Goal: Information Seeking & Learning: Check status

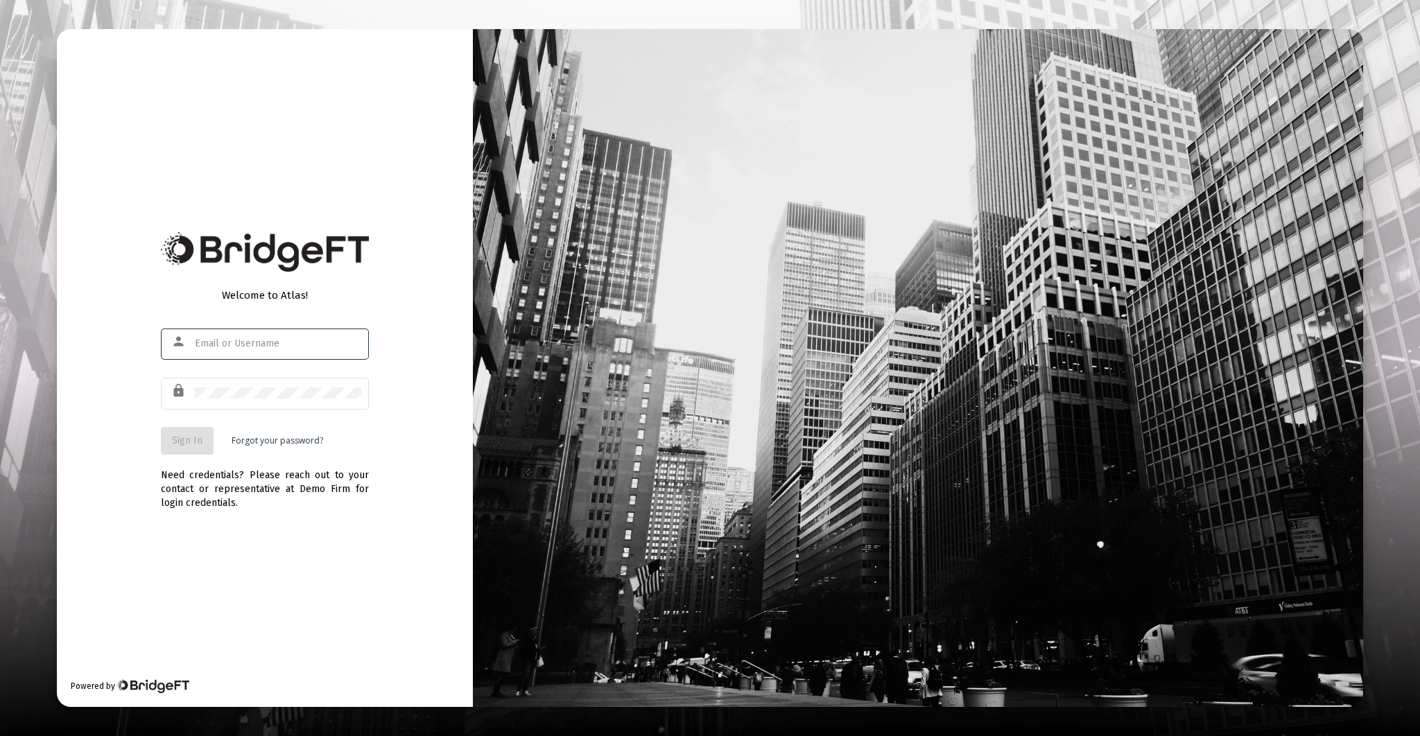
click at [248, 343] on input "text" at bounding box center [278, 343] width 166 height 11
click at [235, 345] on input "text" at bounding box center [278, 343] width 166 height 11
click at [235, 344] on input "text" at bounding box center [278, 343] width 166 height 11
type input "[EMAIL_ADDRESS][DOMAIN_NAME]"
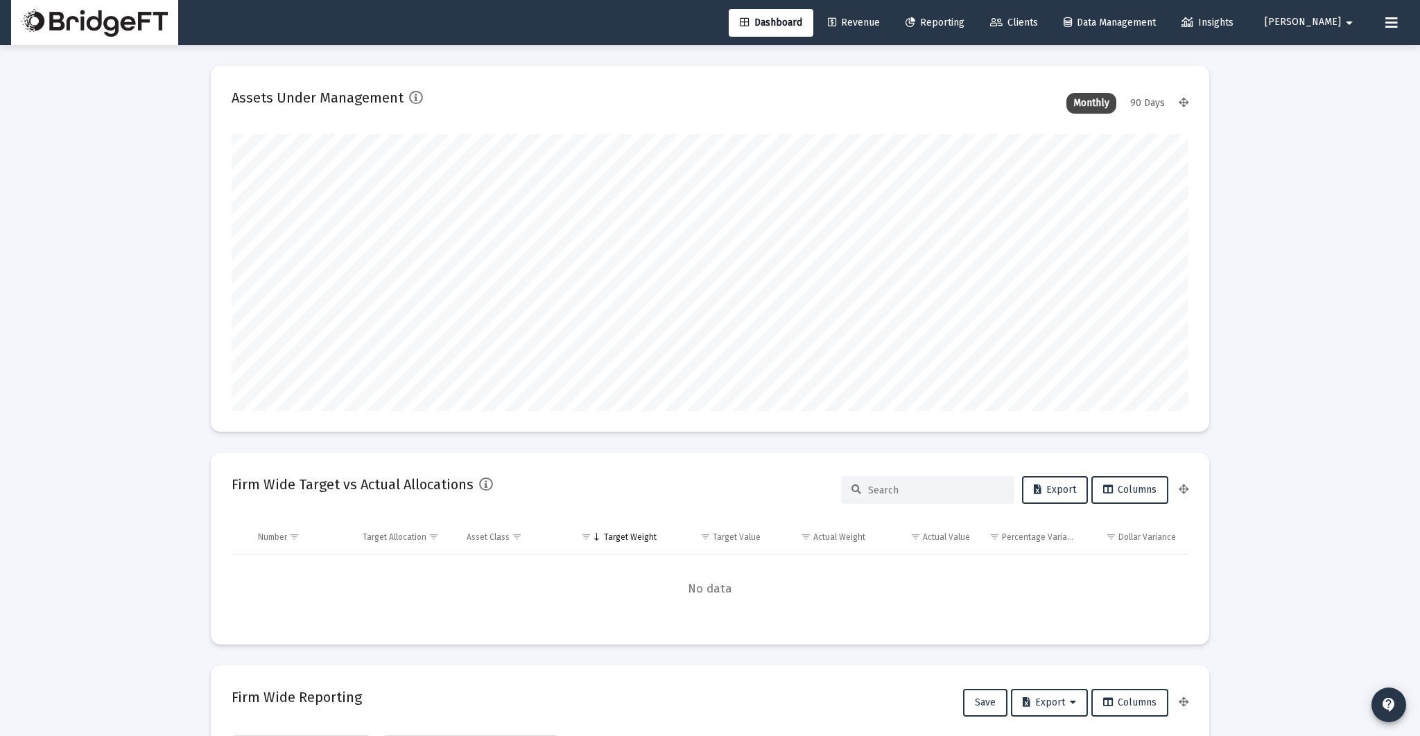
scroll to position [277, 957]
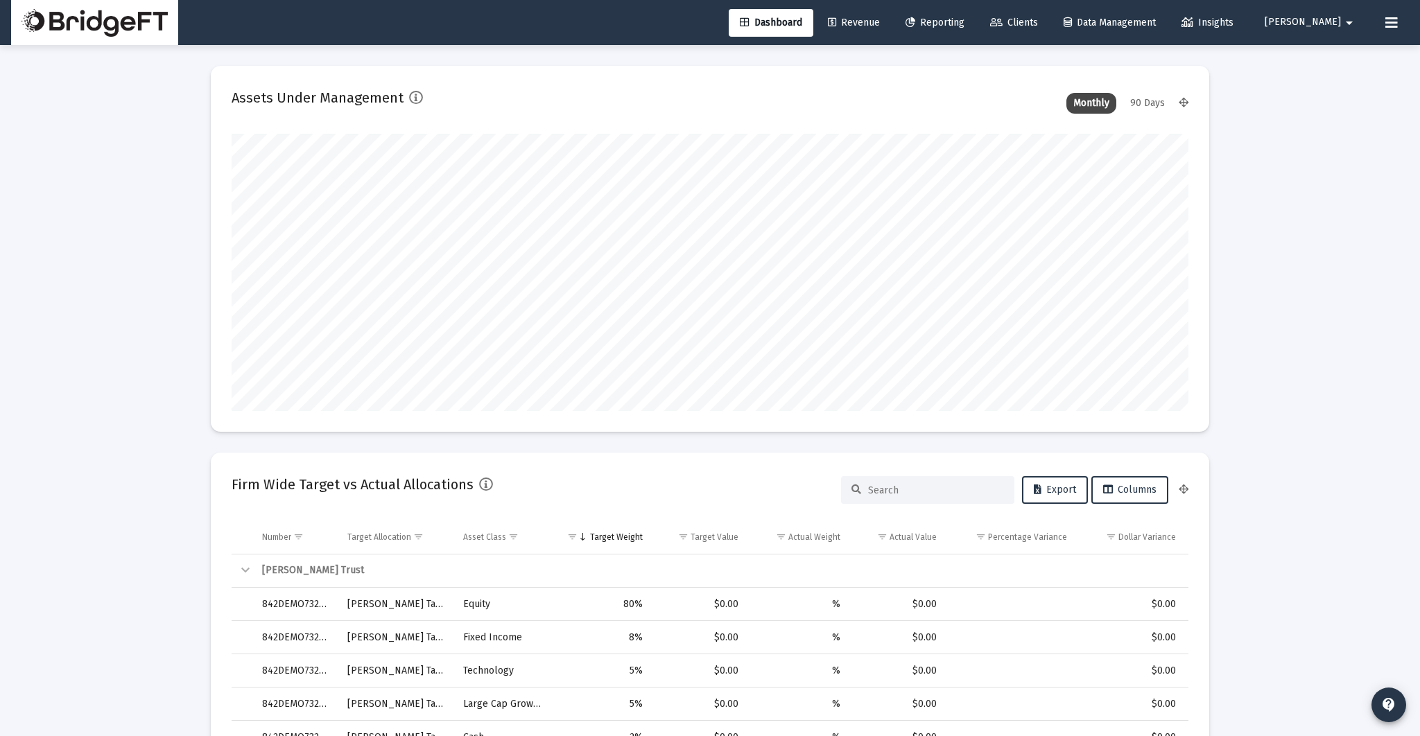
type input "[DATE]"
click at [1049, 26] on link "Clients" at bounding box center [1014, 23] width 70 height 28
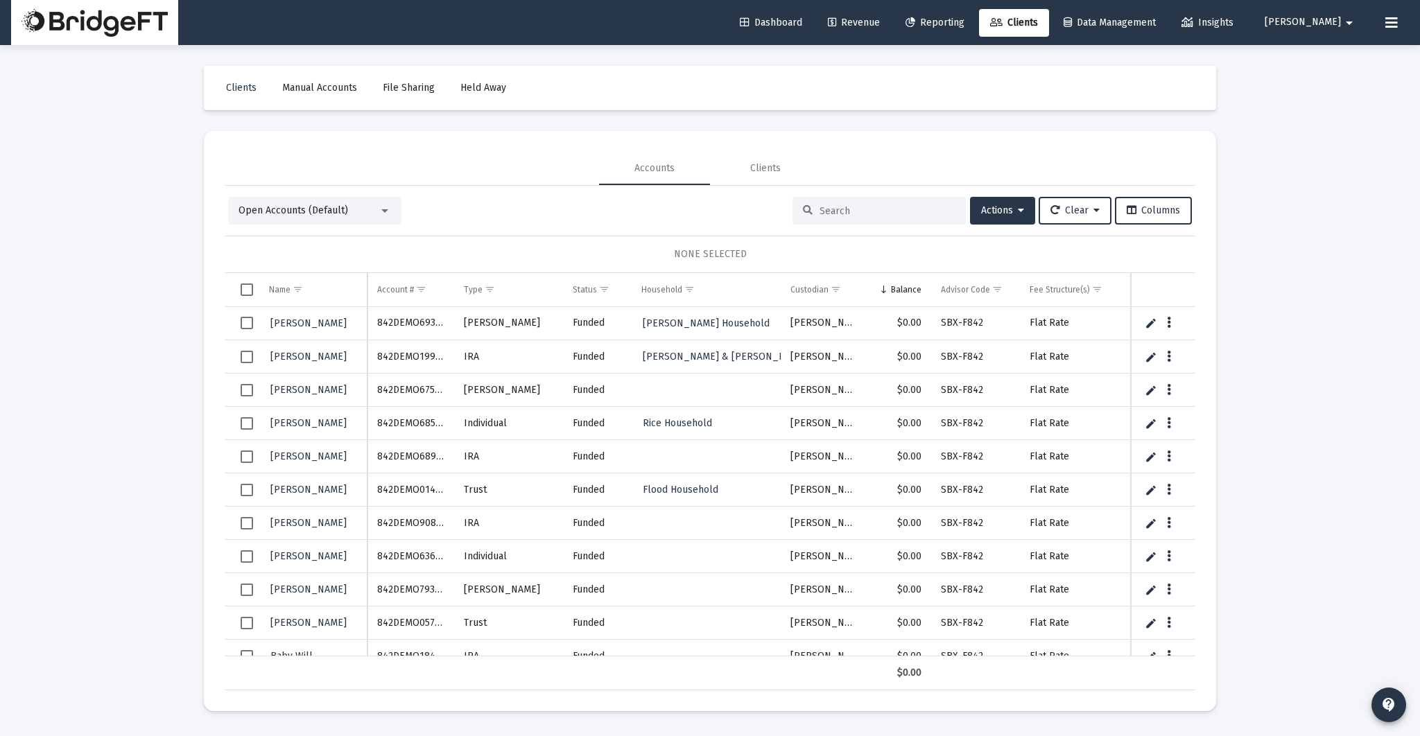
click at [492, 97] on link "Held Away" at bounding box center [483, 88] width 68 height 28
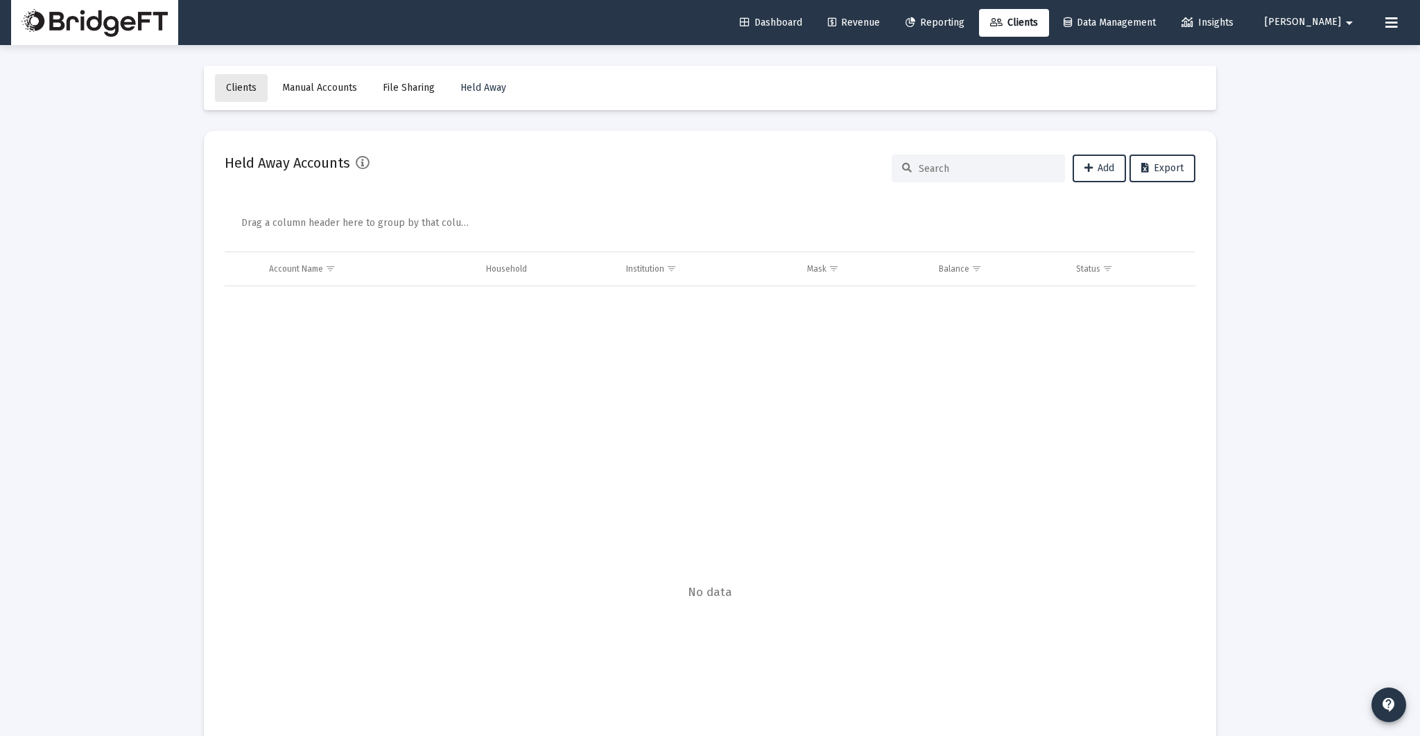
click at [234, 88] on span "Clients" at bounding box center [241, 88] width 31 height 12
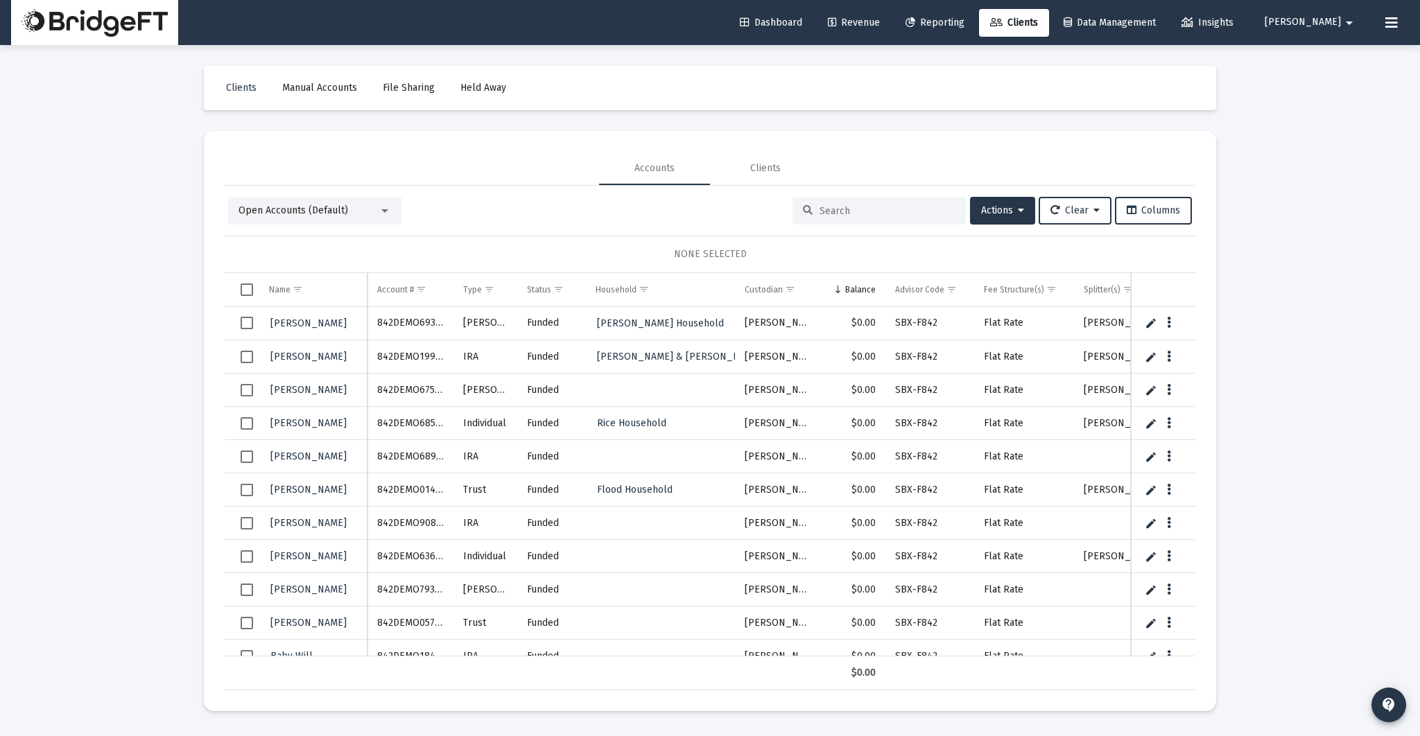
click at [251, 321] on span "Select row" at bounding box center [247, 323] width 12 height 12
click at [1007, 209] on span "Actions" at bounding box center [1002, 211] width 43 height 12
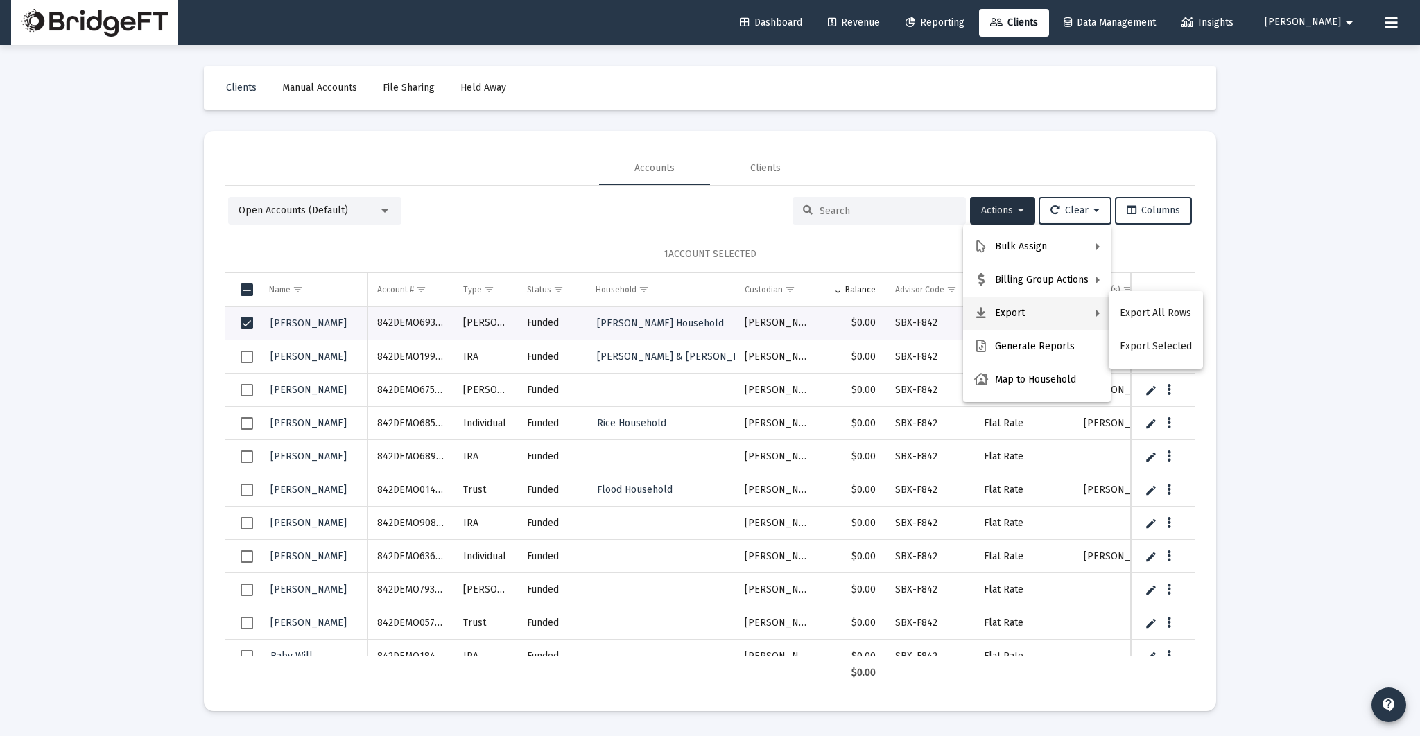
click at [281, 260] on div at bounding box center [710, 368] width 1420 height 736
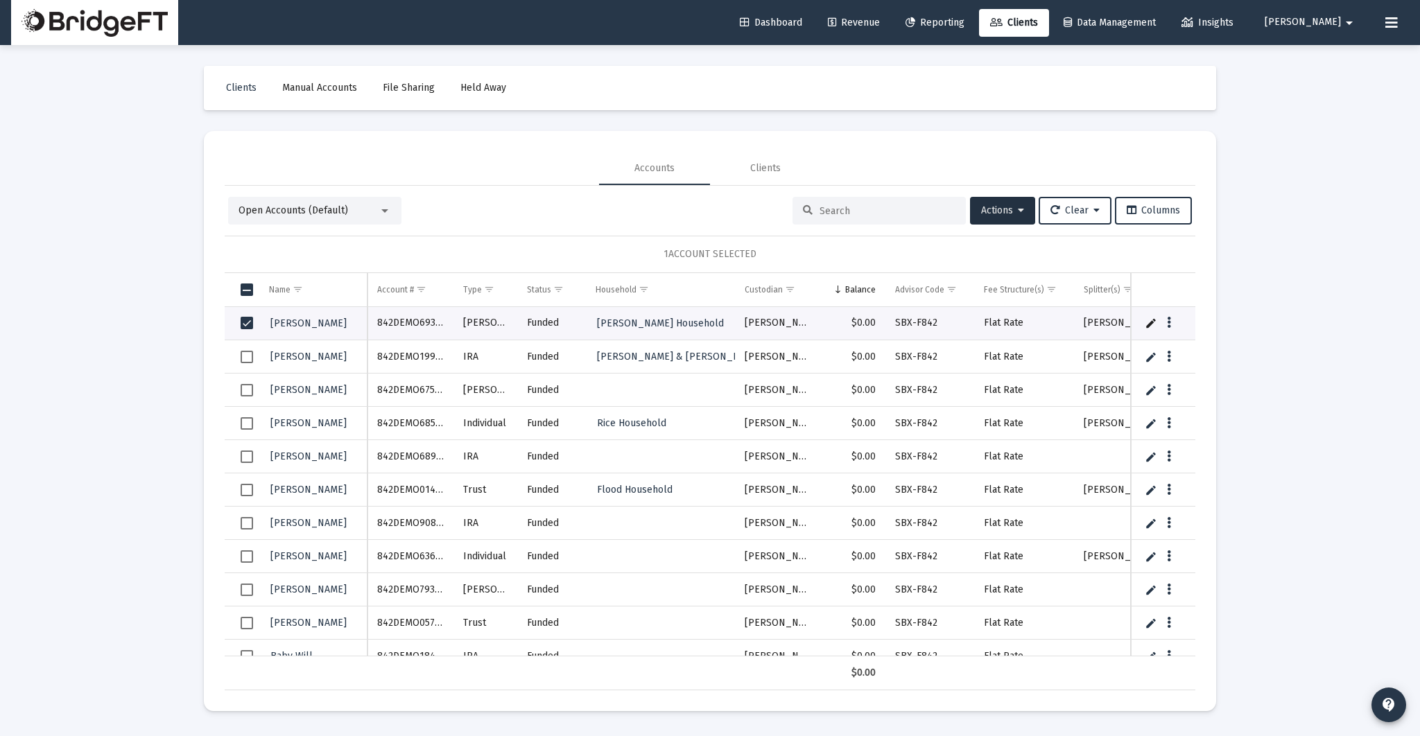
click at [248, 317] on span "Select row" at bounding box center [247, 323] width 12 height 12
click at [964, 26] on span "Reporting" at bounding box center [934, 23] width 59 height 12
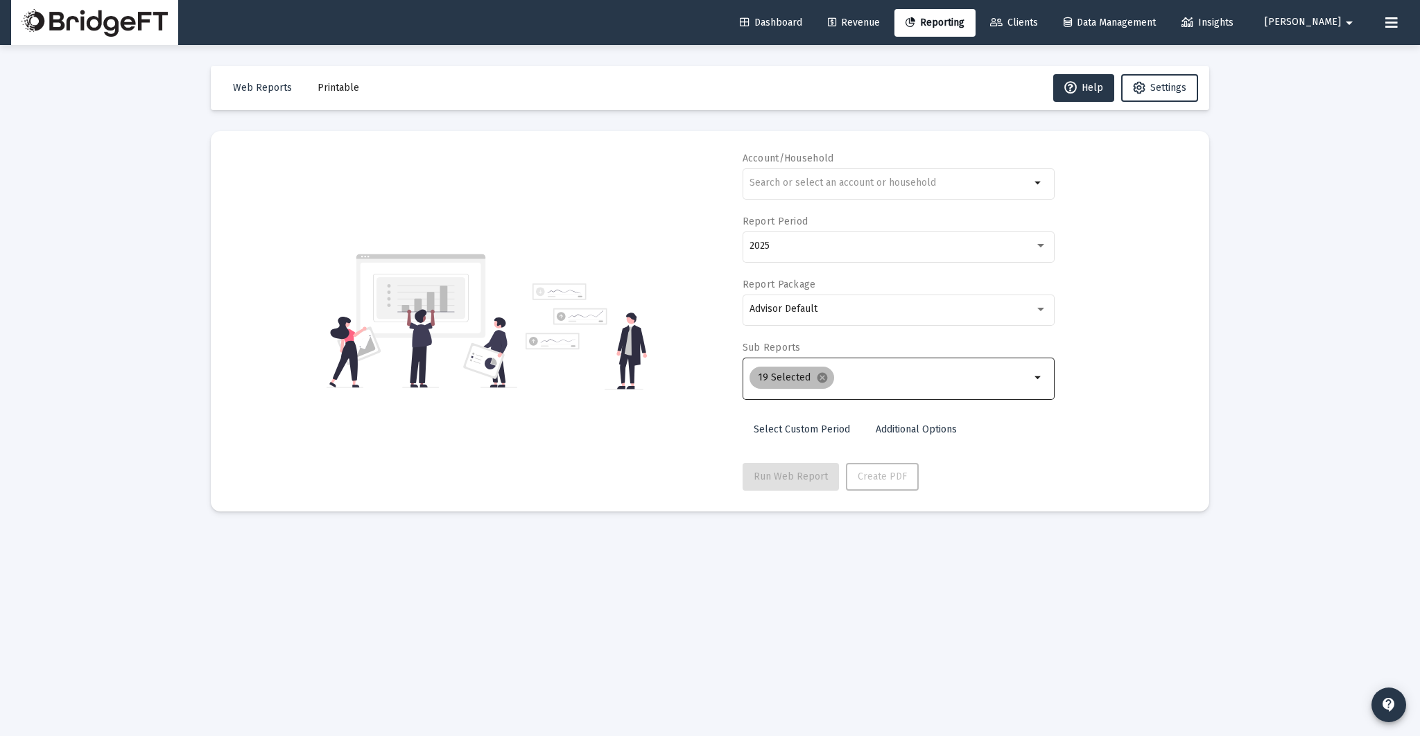
click at [817, 374] on mat-icon "cancel" at bounding box center [822, 378] width 12 height 12
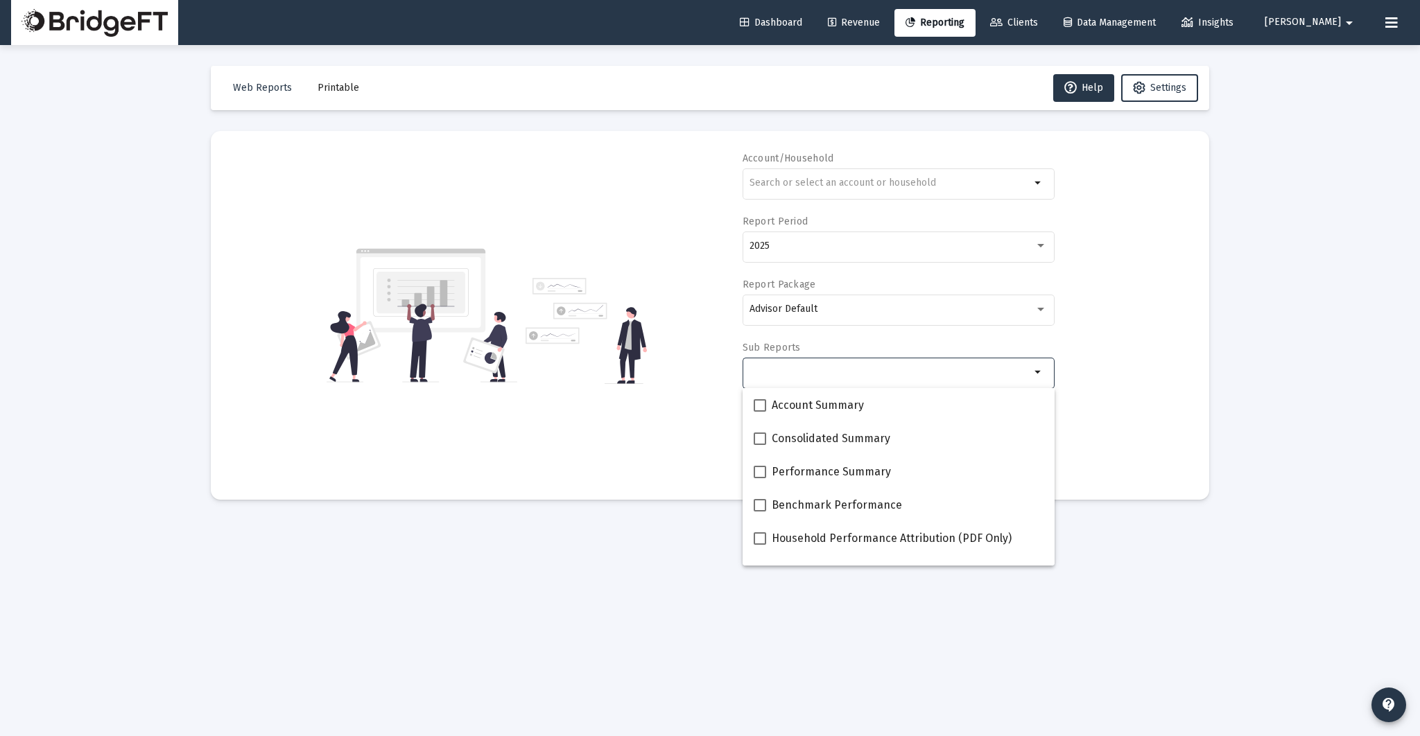
click at [817, 375] on input "Selection" at bounding box center [889, 372] width 281 height 11
click at [857, 187] on input "text" at bounding box center [889, 182] width 281 height 11
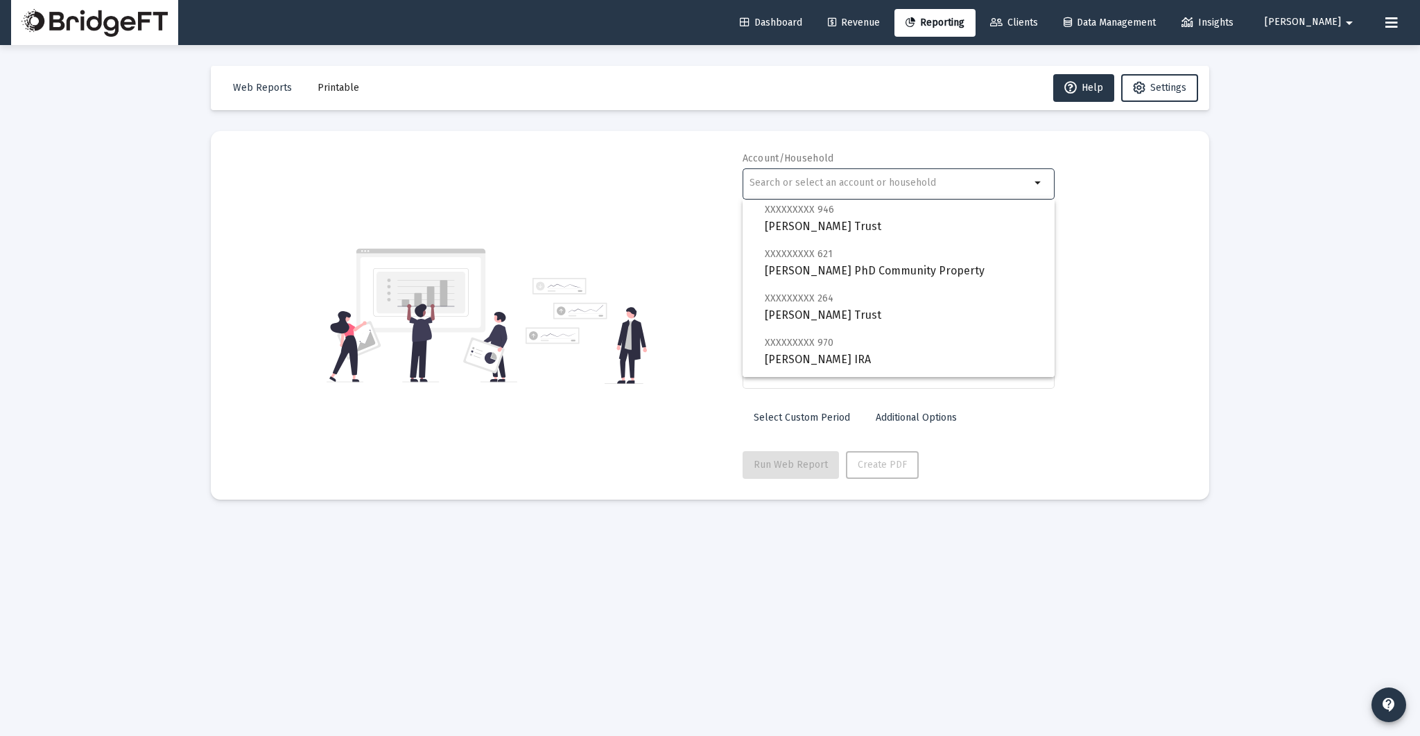
scroll to position [976, 0]
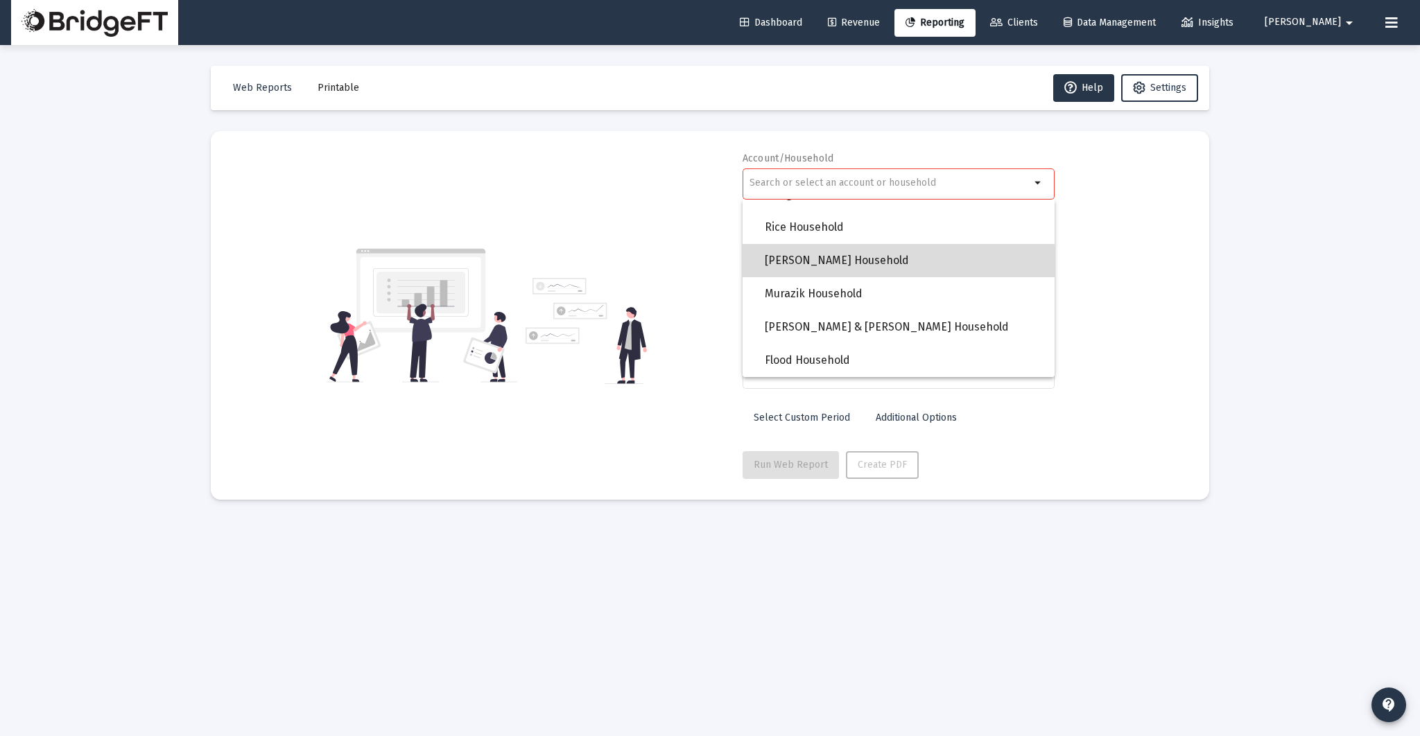
click at [866, 269] on span "[PERSON_NAME] Household" at bounding box center [904, 260] width 279 height 33
type input "[PERSON_NAME] Household"
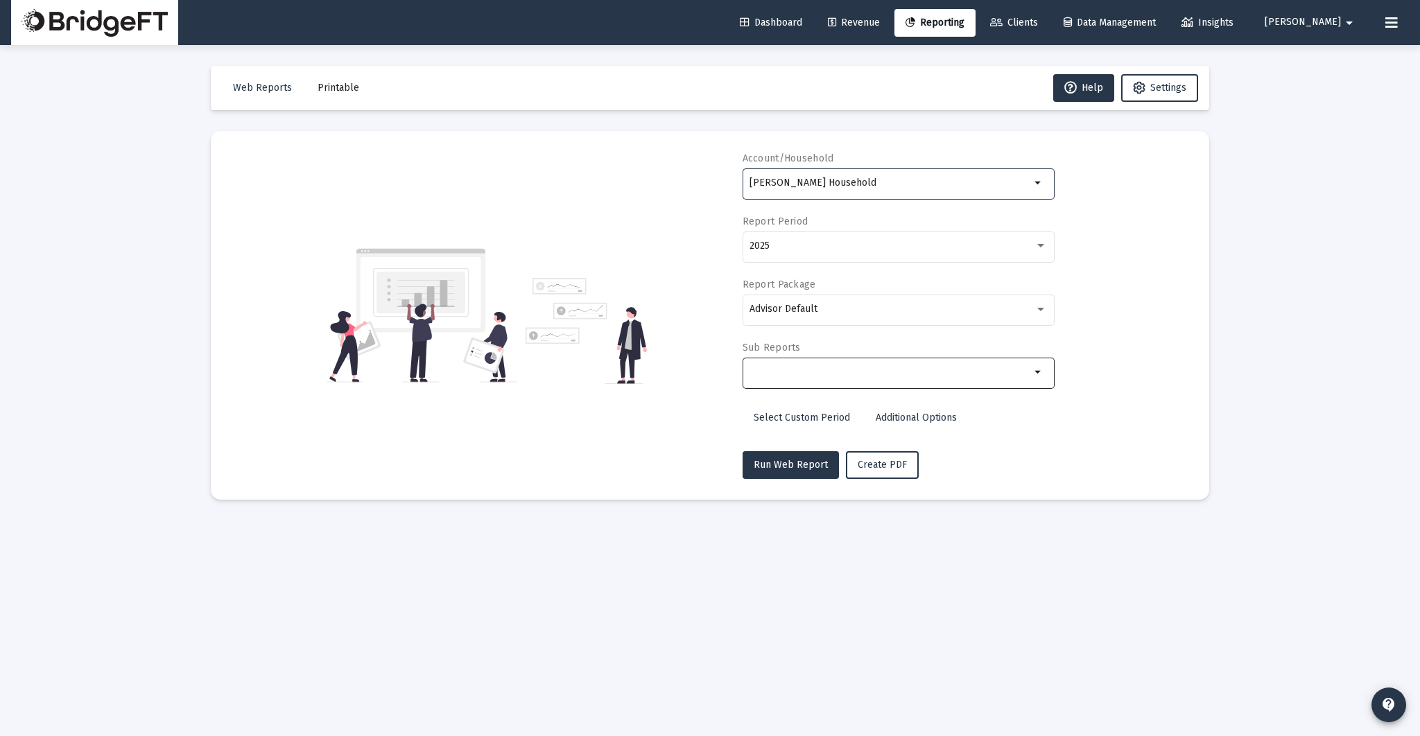
click at [850, 372] on input "Selection" at bounding box center [889, 372] width 281 height 11
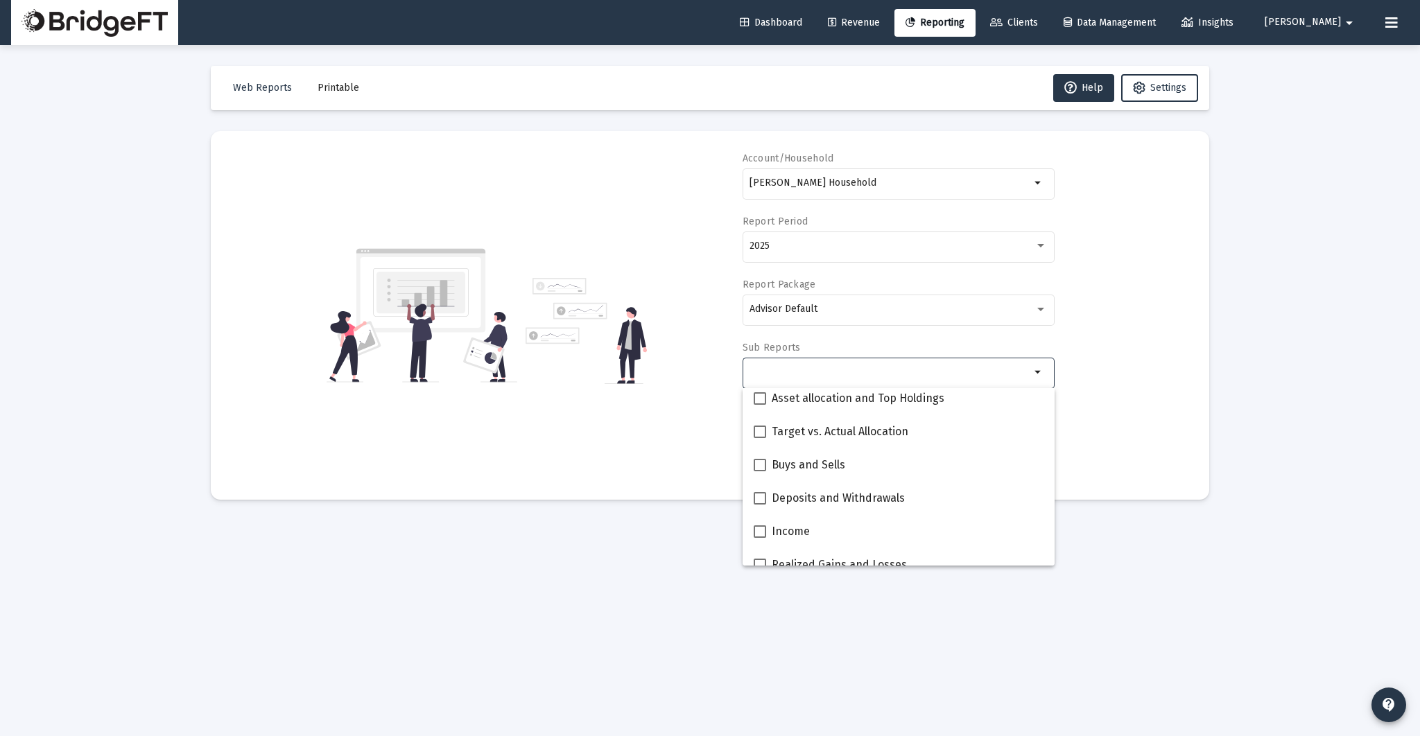
scroll to position [337, 0]
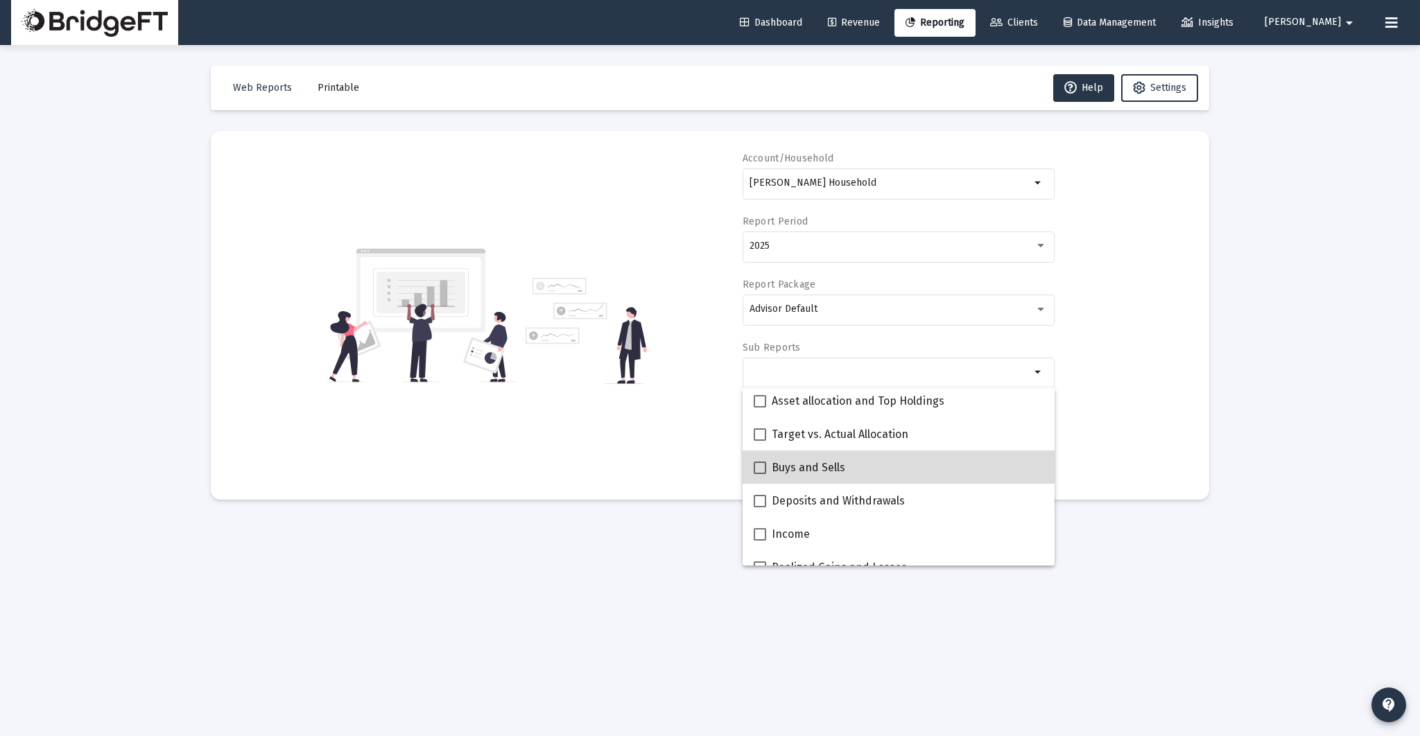
click at [863, 466] on div "Buys and Sells" at bounding box center [899, 467] width 290 height 33
checkbox input "true"
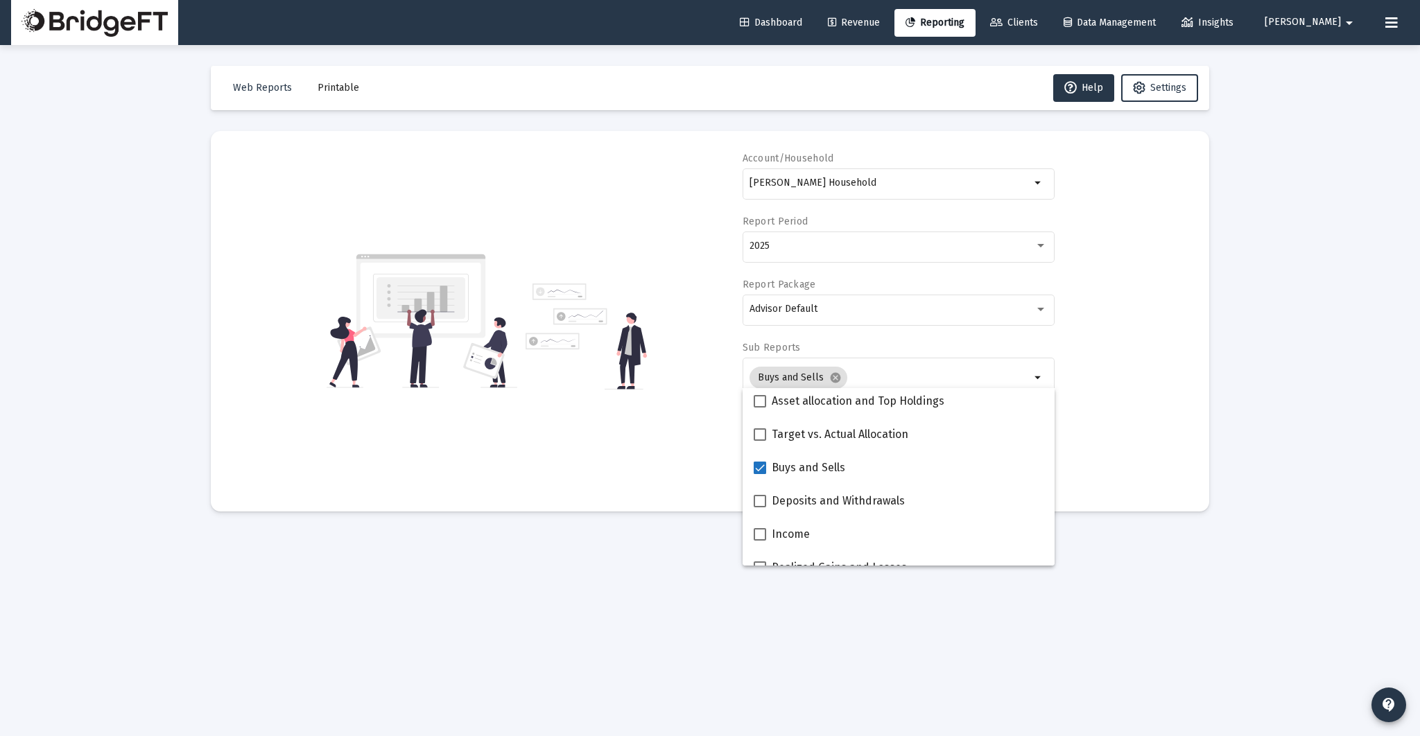
click at [1271, 471] on div "Loading... Web Reports Printable Help Settings Account/Household [PERSON_NAME] …" at bounding box center [710, 368] width 1420 height 736
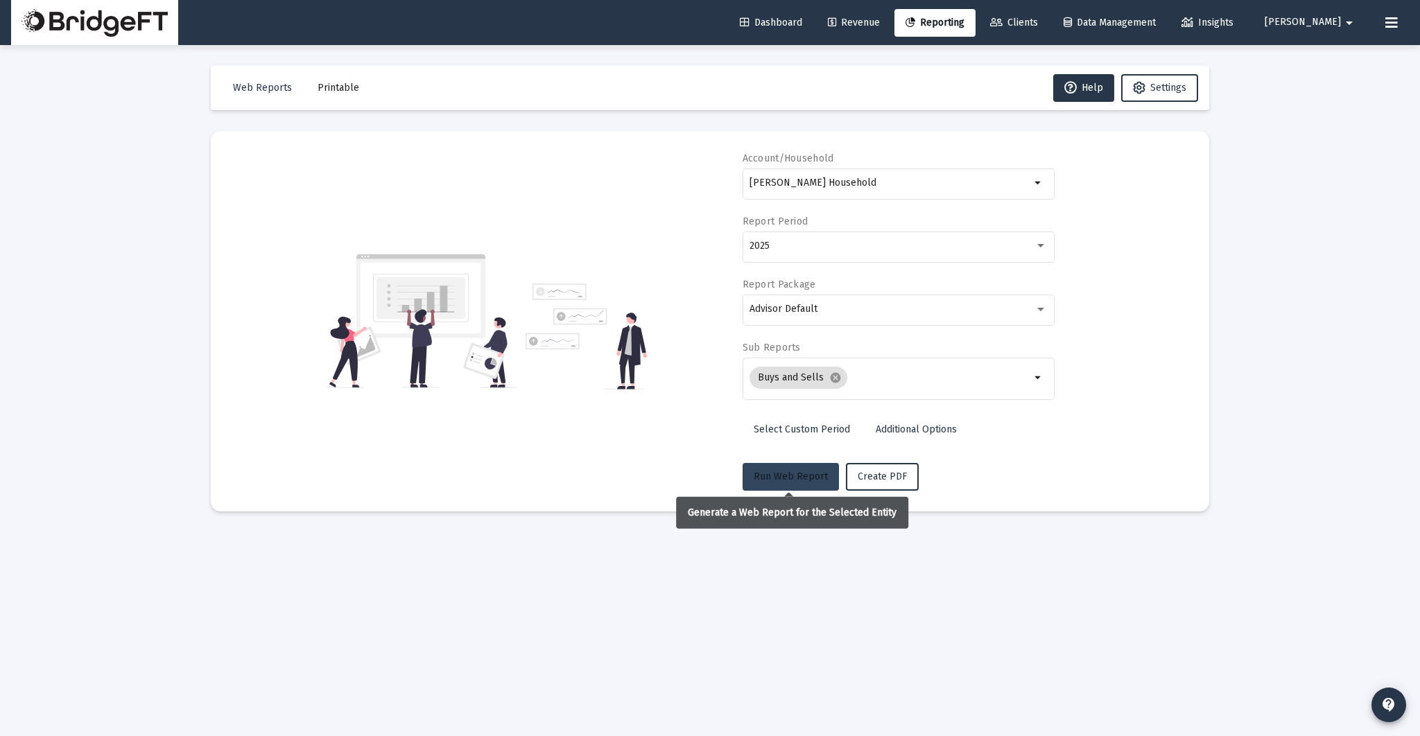
click at [768, 474] on span "Run Web Report" at bounding box center [791, 477] width 74 height 12
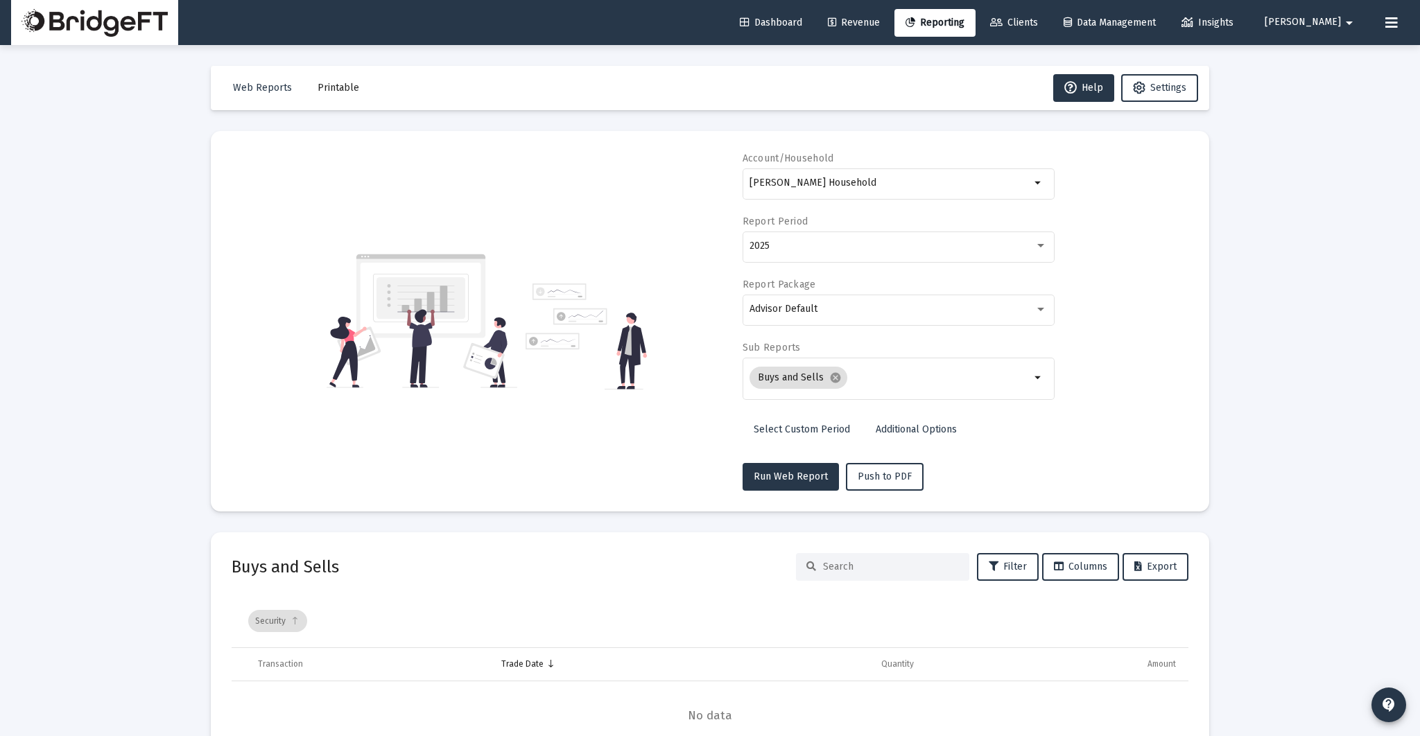
scroll to position [89, 0]
